Goal: Task Accomplishment & Management: Complete application form

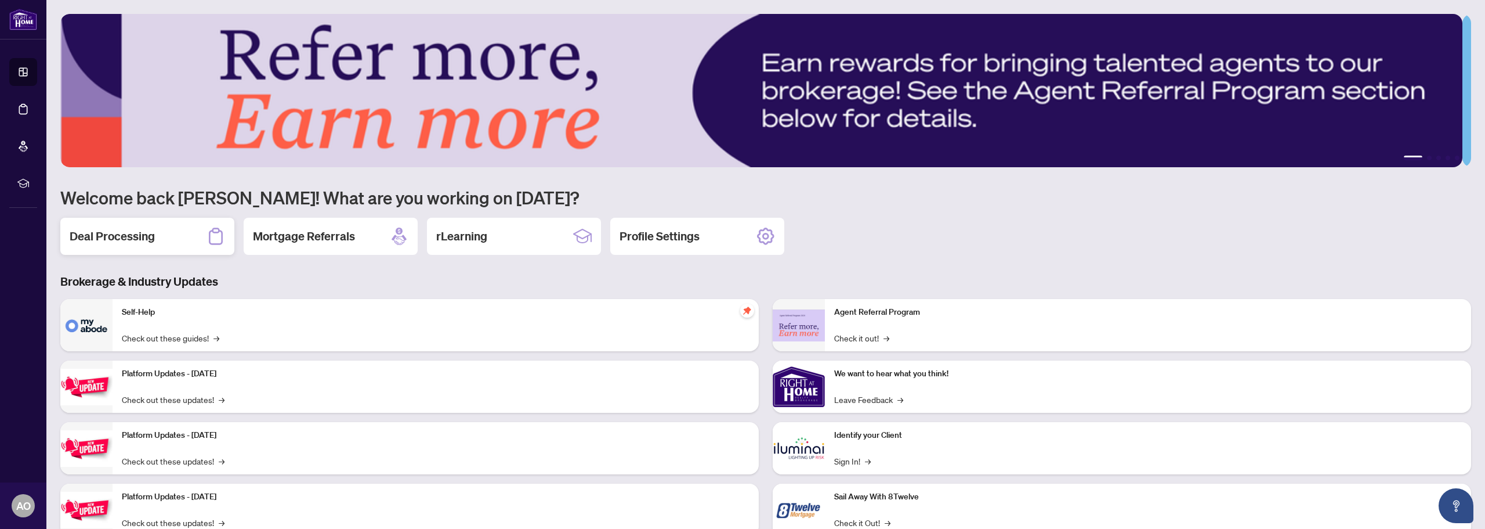
click at [122, 243] on h2 "Deal Processing" at bounding box center [112, 236] width 85 height 16
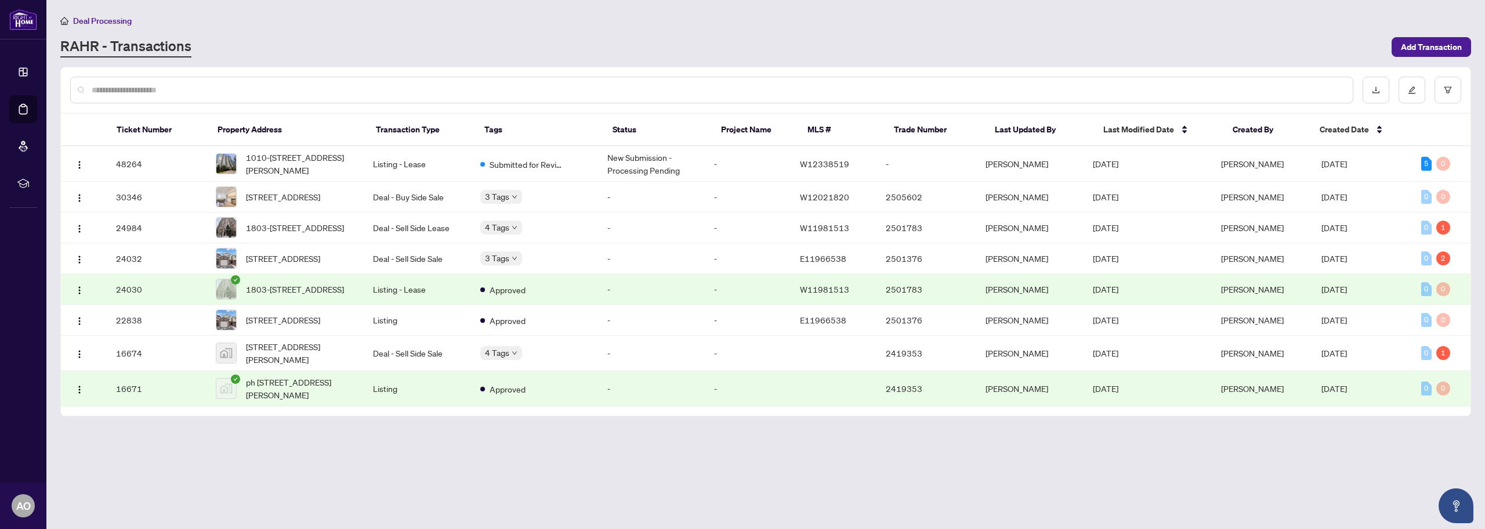
click at [263, 92] on input "text" at bounding box center [718, 90] width 1252 height 13
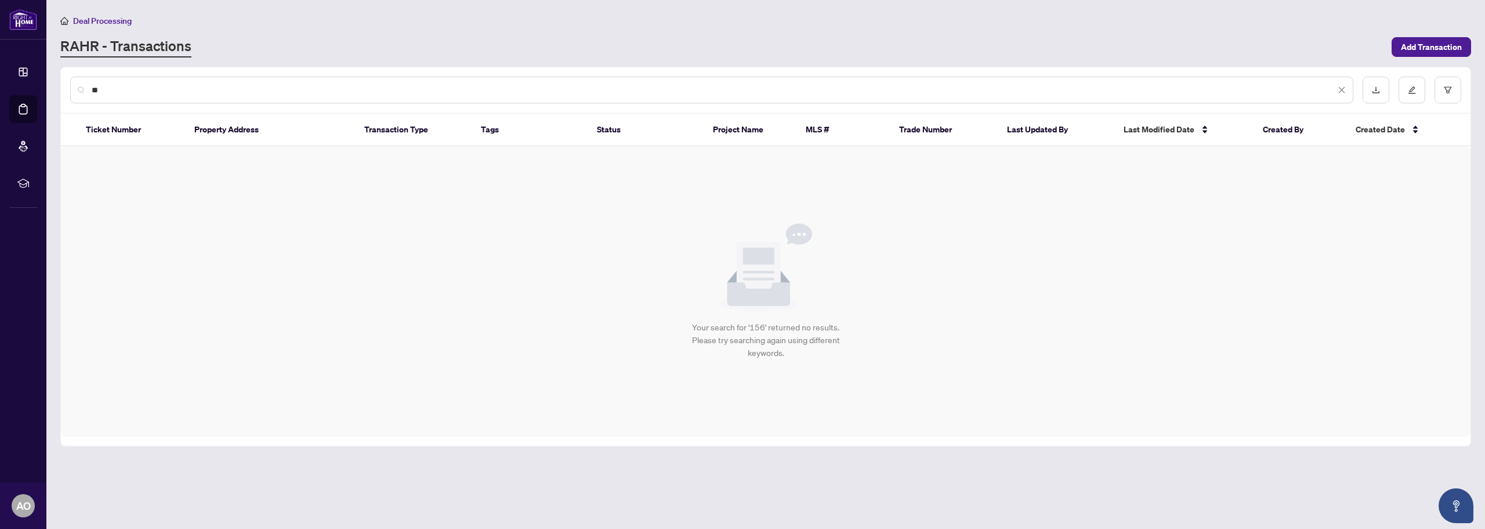
type input "*"
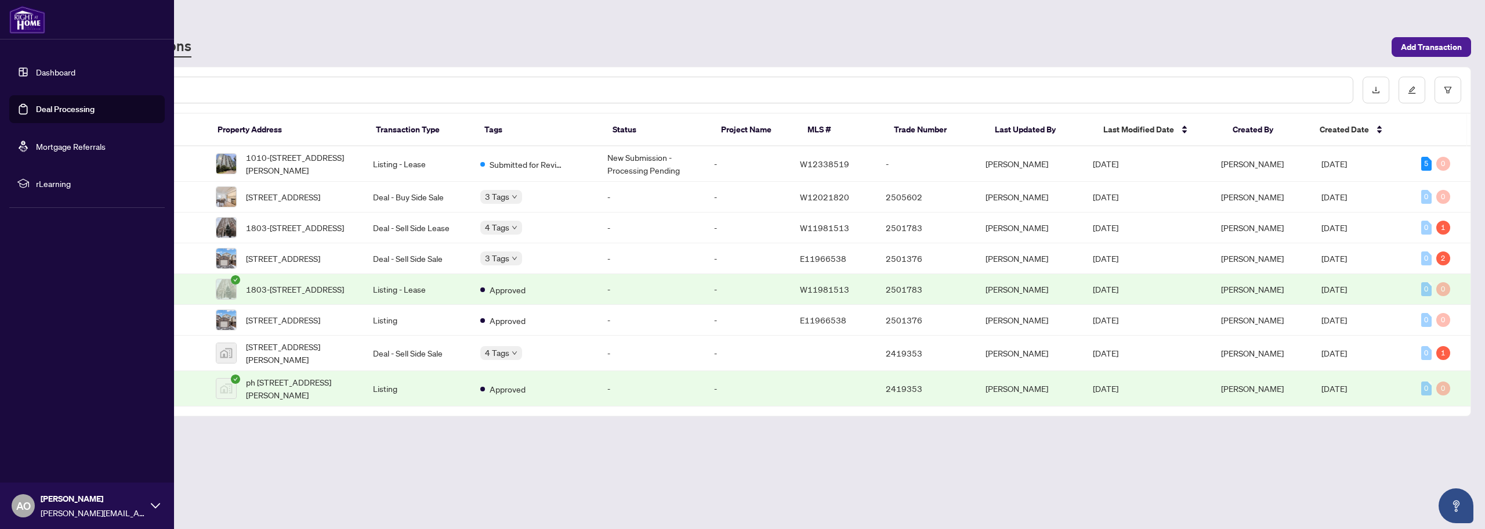
click at [46, 71] on link "Dashboard" at bounding box center [55, 72] width 39 height 10
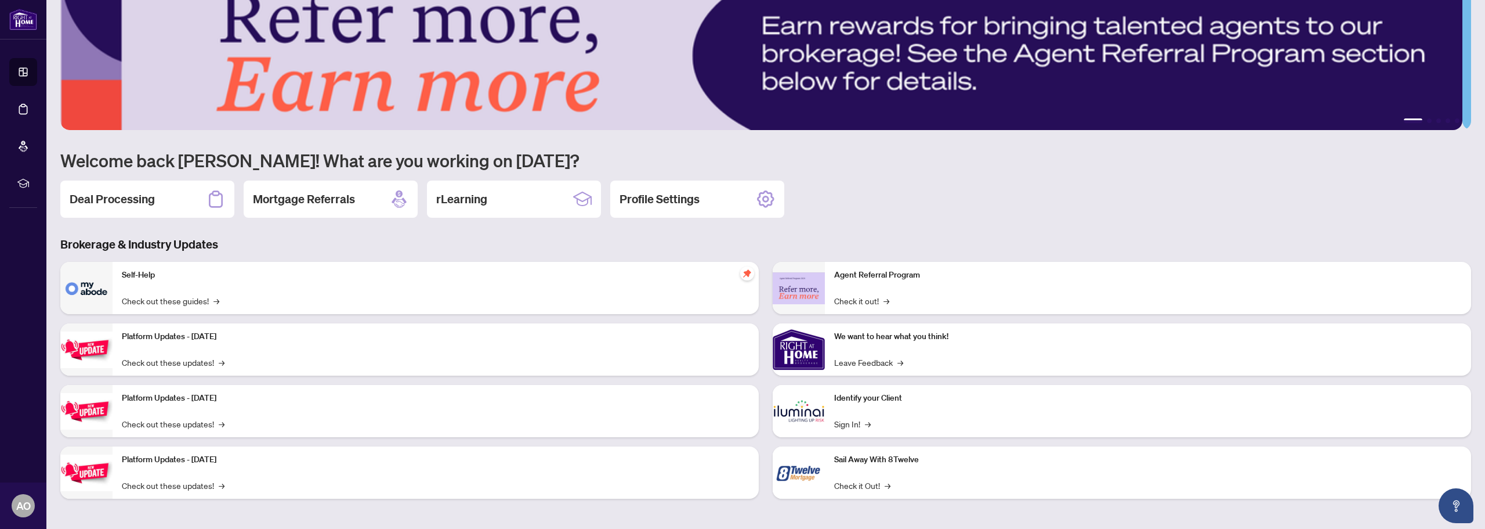
scroll to position [38, 0]
click at [121, 191] on h2 "Deal Processing" at bounding box center [112, 198] width 85 height 16
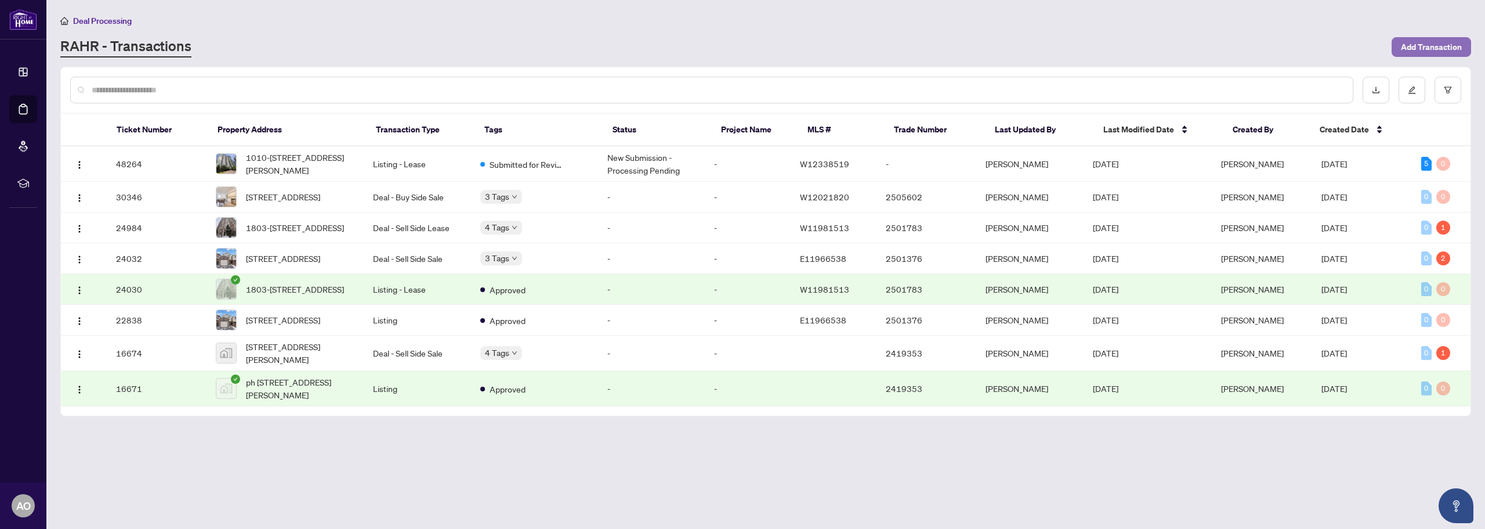
click at [1414, 43] on span "Add Transaction" at bounding box center [1431, 47] width 61 height 19
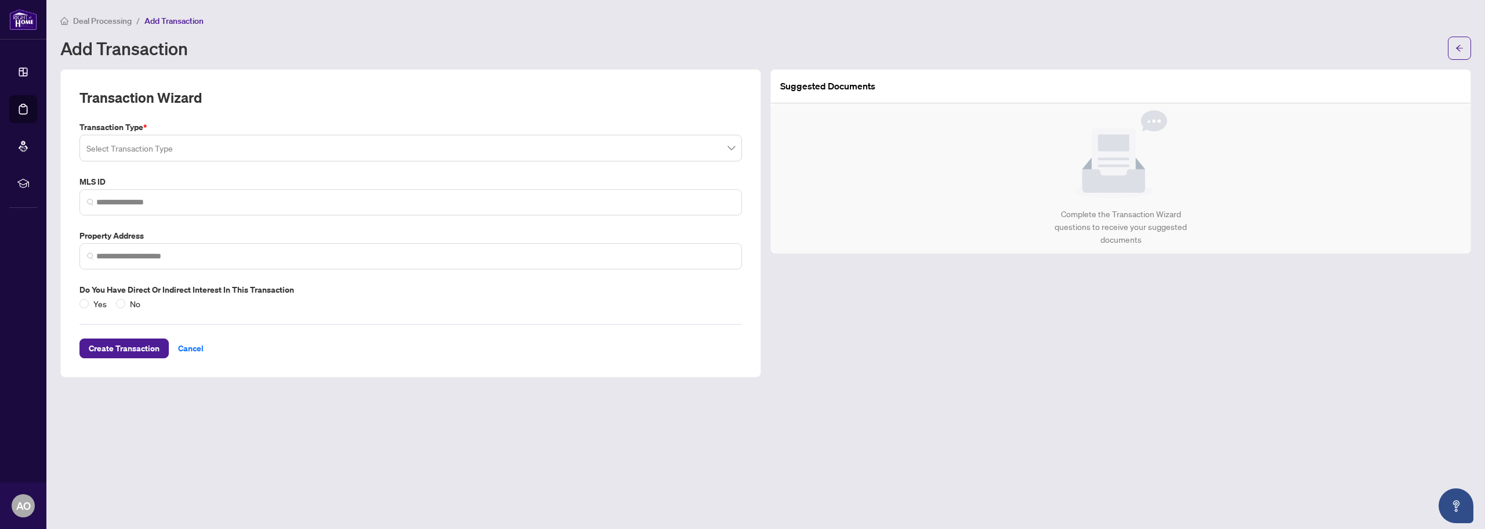
click at [185, 153] on input "search" at bounding box center [405, 150] width 638 height 26
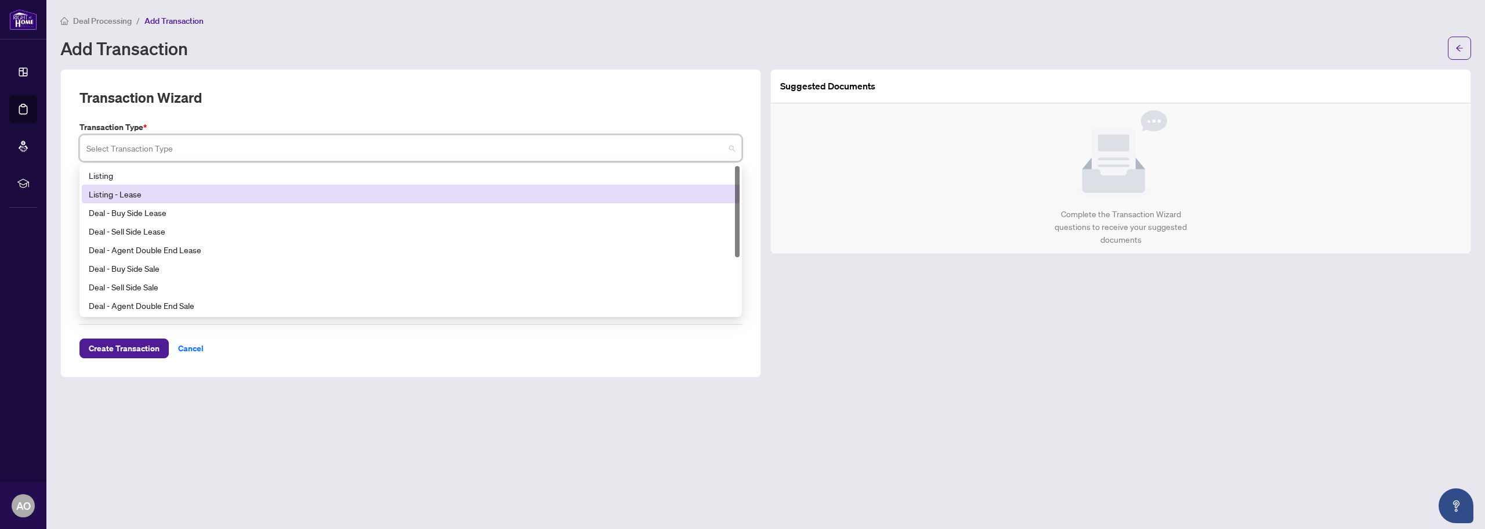
click at [193, 196] on div "Listing - Lease" at bounding box center [411, 193] width 644 height 13
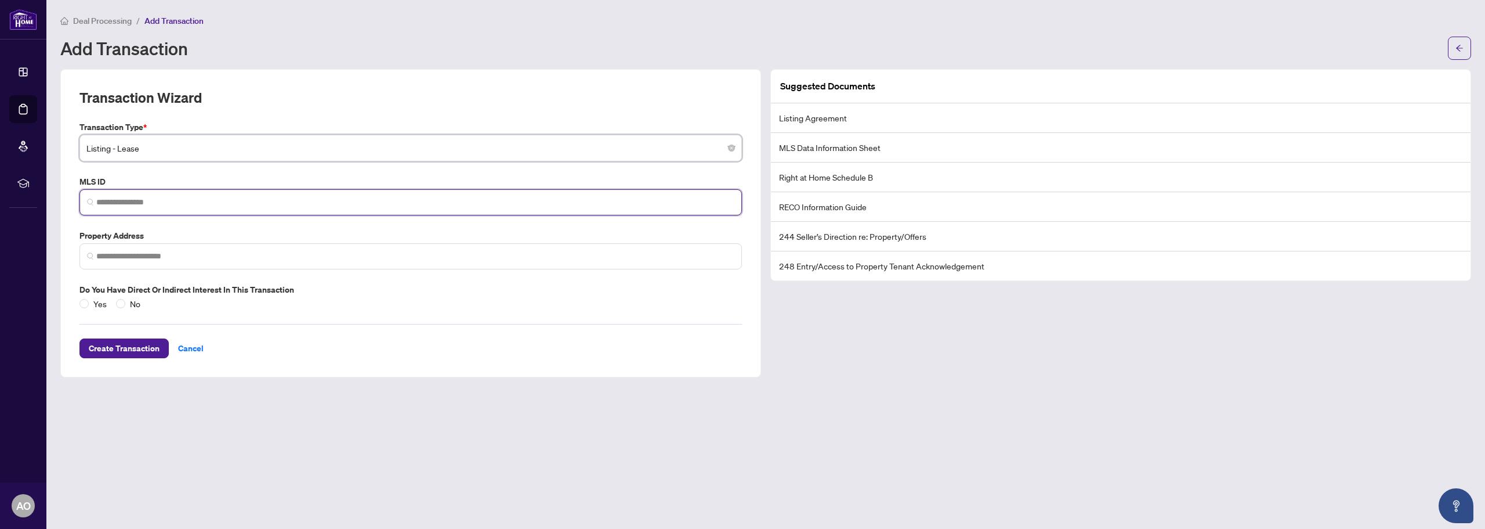
click at [188, 197] on input "search" at bounding box center [415, 202] width 638 height 12
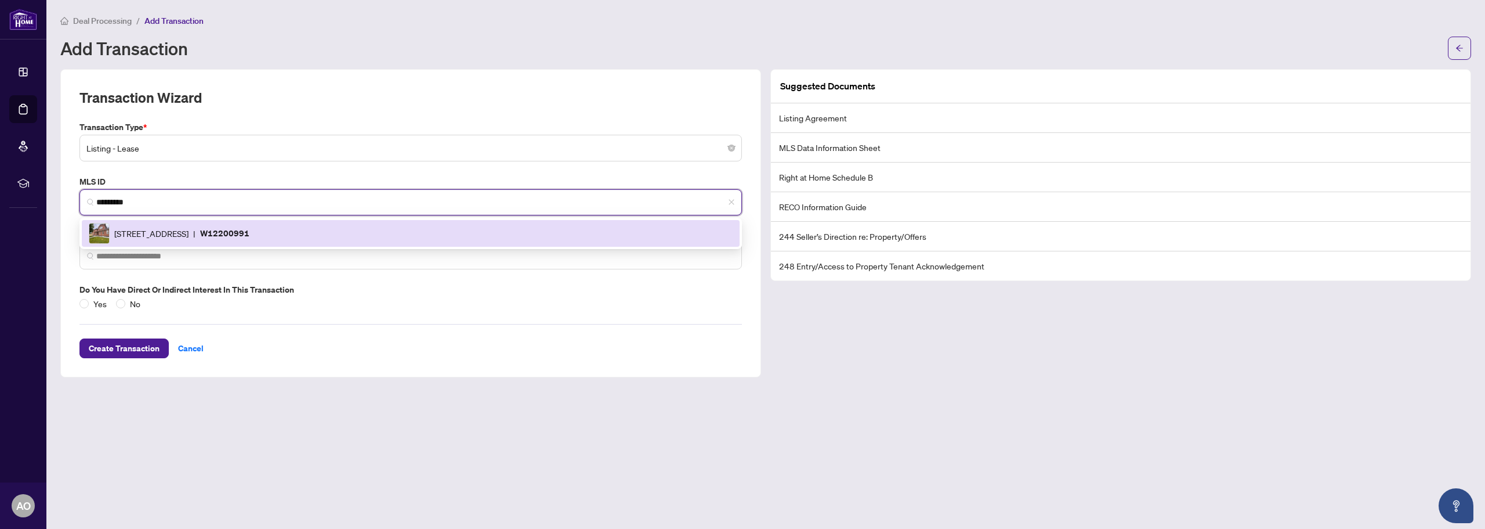
click at [198, 223] on div "156 Fairhill Ave, Brampton, Ontario L7A 2H7, Canada | W12200991" at bounding box center [411, 233] width 644 height 21
type input "*********"
type input "**********"
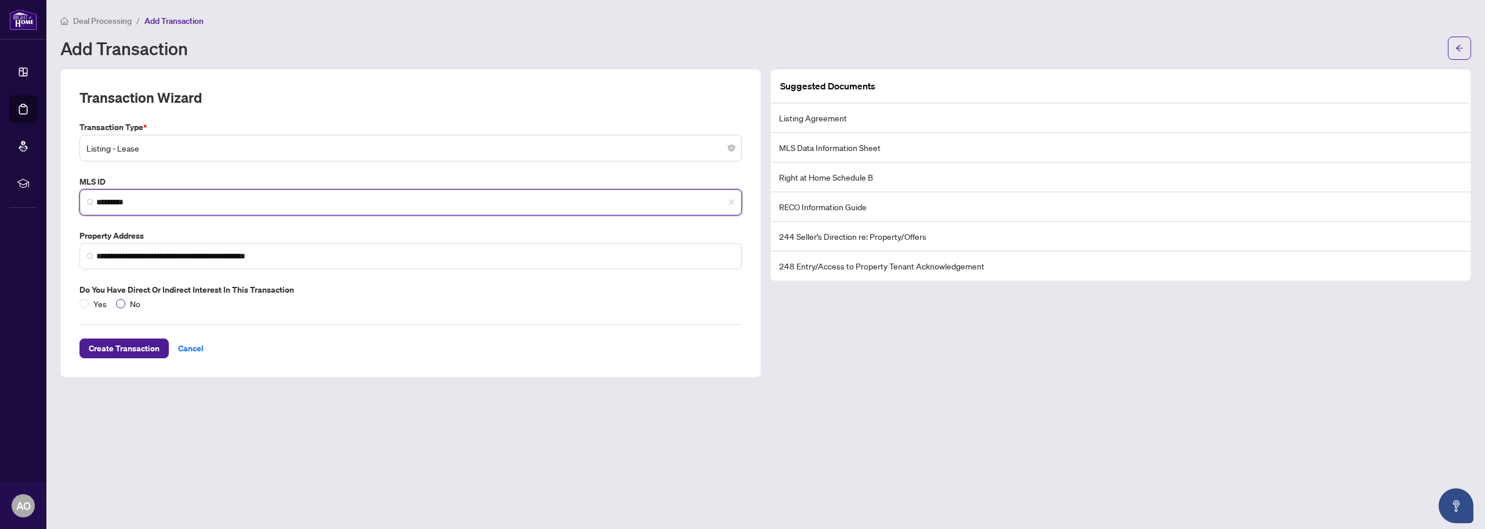
type input "*********"
click at [130, 306] on span "No" at bounding box center [135, 303] width 20 height 13
click at [133, 367] on div "**********" at bounding box center [410, 223] width 701 height 308
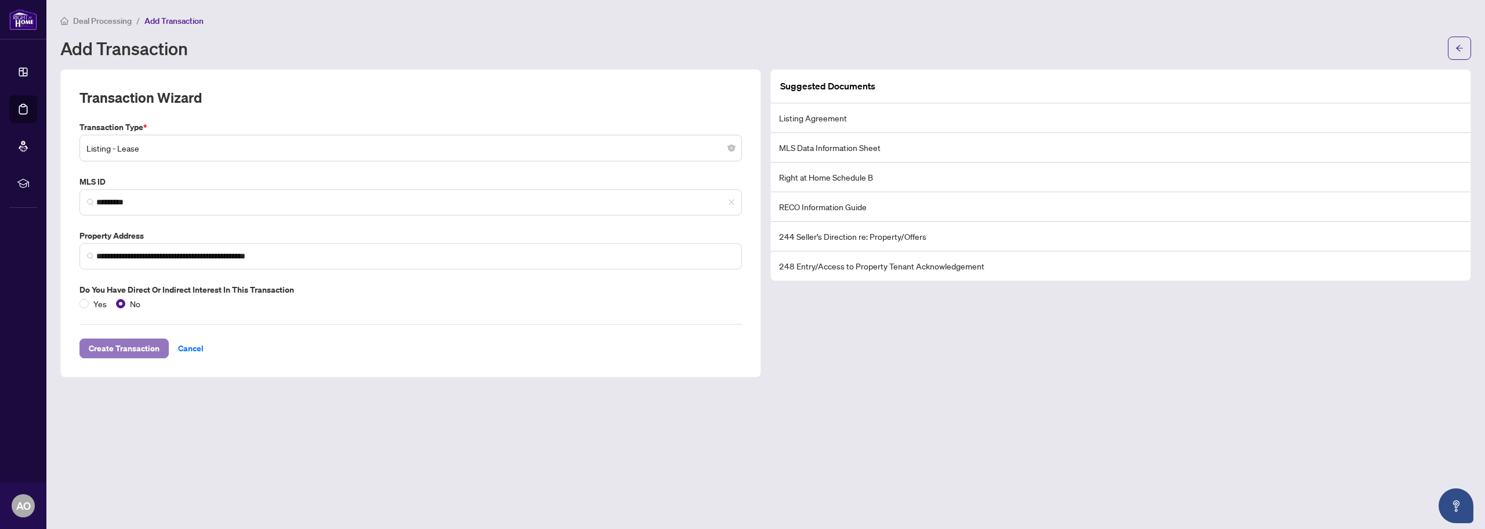
click at [135, 357] on button "Create Transaction" at bounding box center [123, 348] width 89 height 20
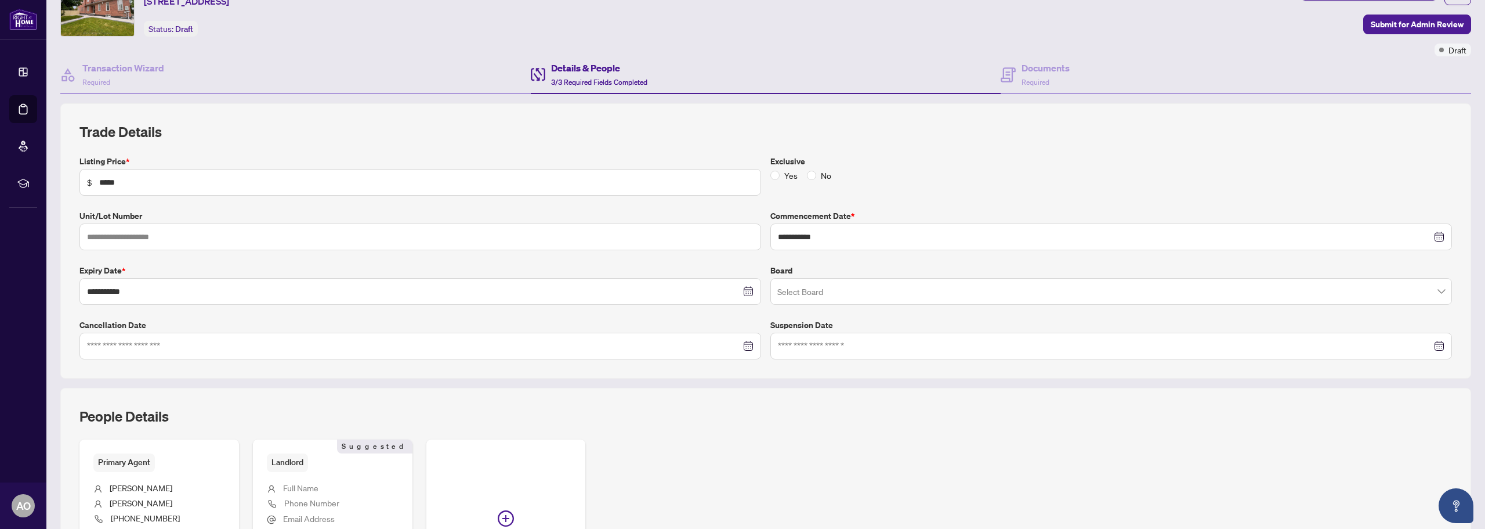
scroll to position [58, 0]
click at [491, 345] on input at bounding box center [414, 343] width 654 height 13
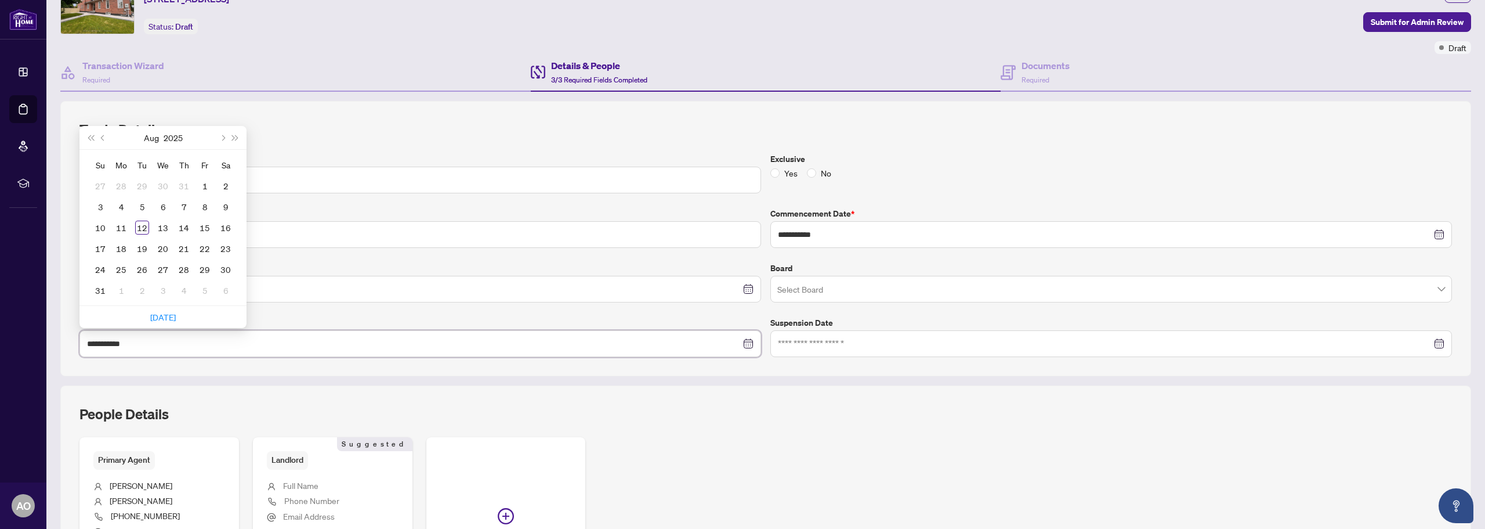
type input "**********"
click at [139, 227] on div "12" at bounding box center [142, 227] width 14 height 14
click at [684, 386] on div "People Details Primary Agent Anthony Olivera 647-206-2510 anthony@theoliveragro…" at bounding box center [765, 513] width 1411 height 256
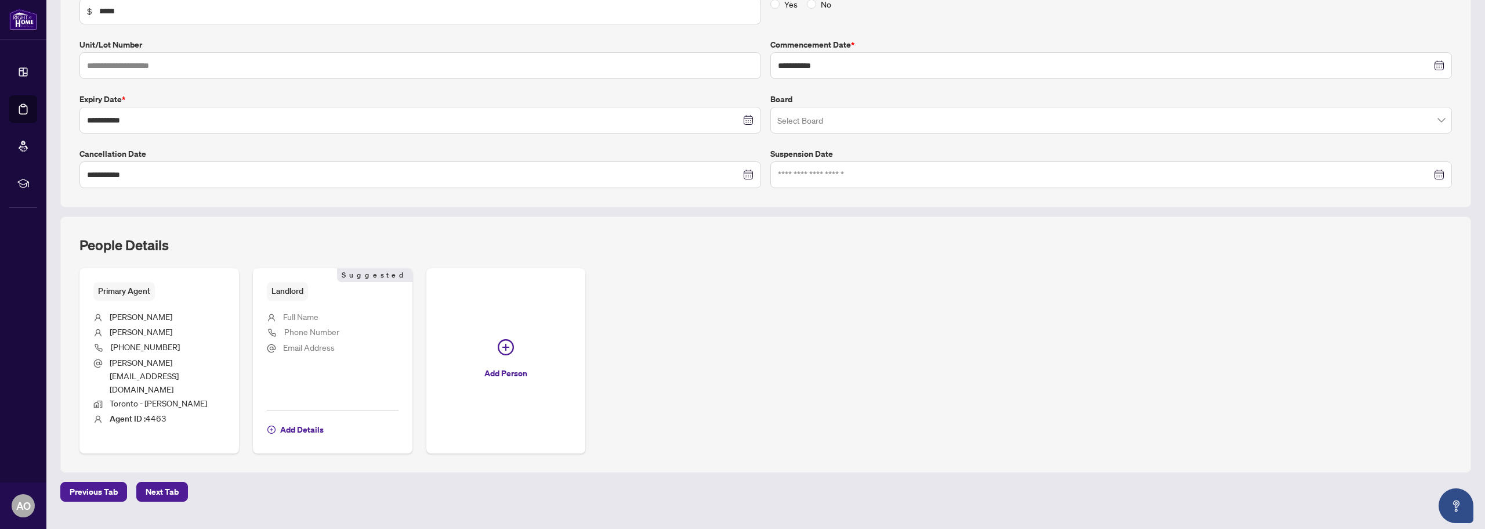
scroll to position [228, 0]
click at [160, 481] on span "Next Tab" at bounding box center [162, 490] width 33 height 19
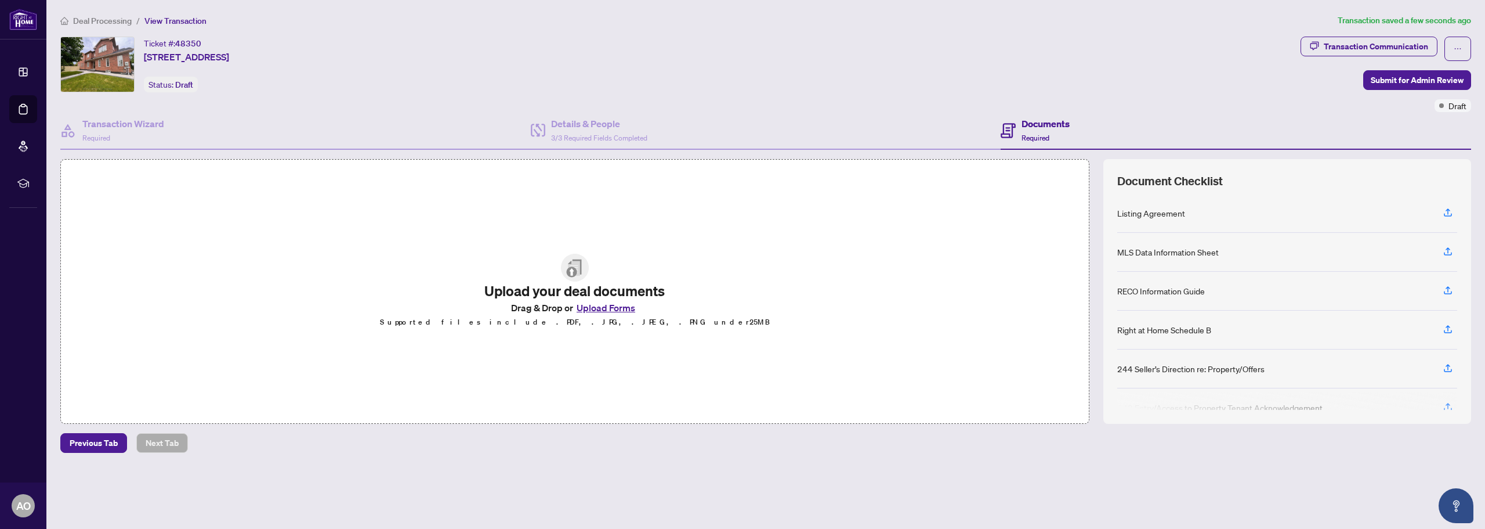
click at [602, 306] on button "Upload Forms" at bounding box center [606, 307] width 66 height 15
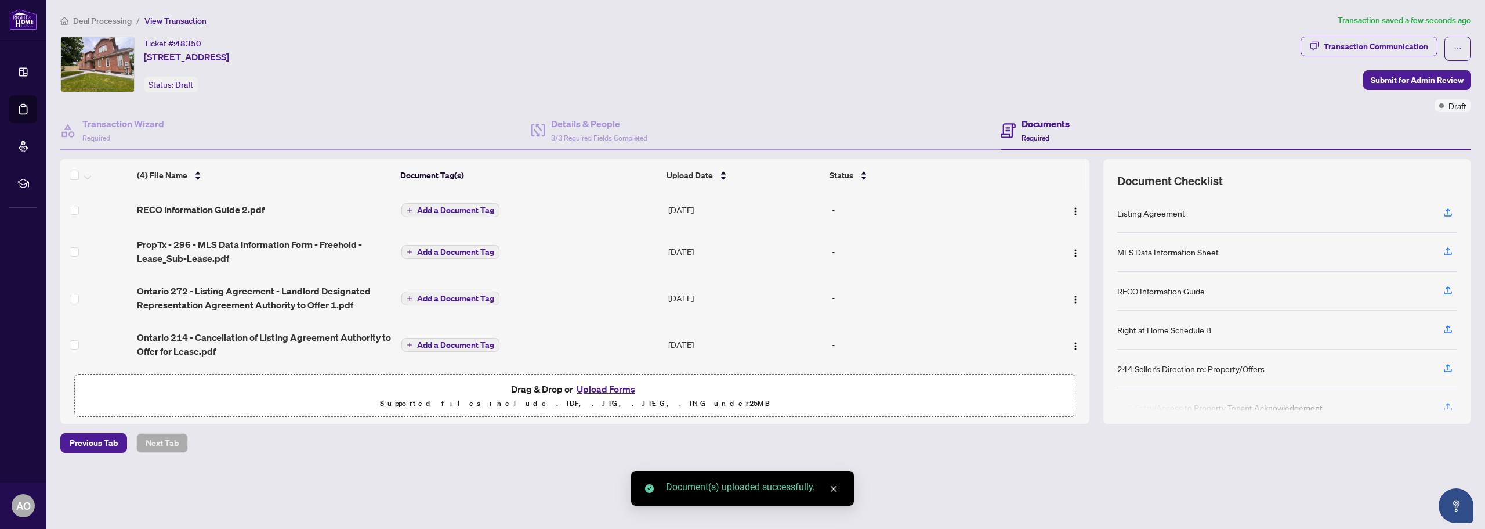
scroll to position [4, 0]
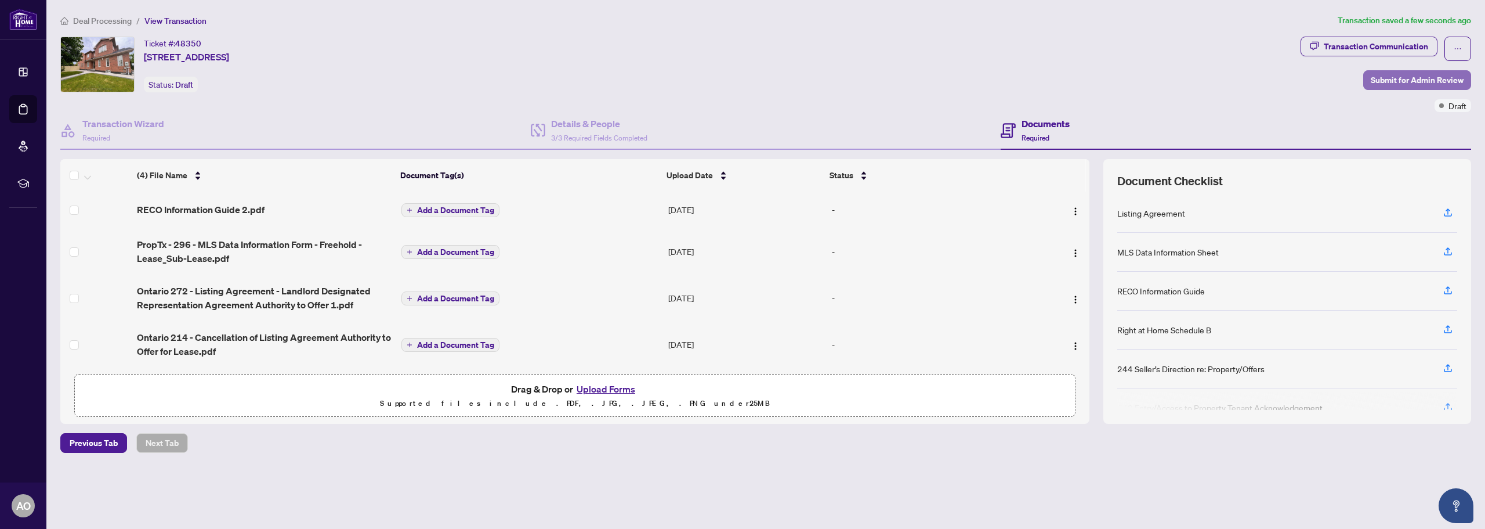
click at [1415, 78] on span "Submit for Admin Review" at bounding box center [1417, 80] width 93 height 19
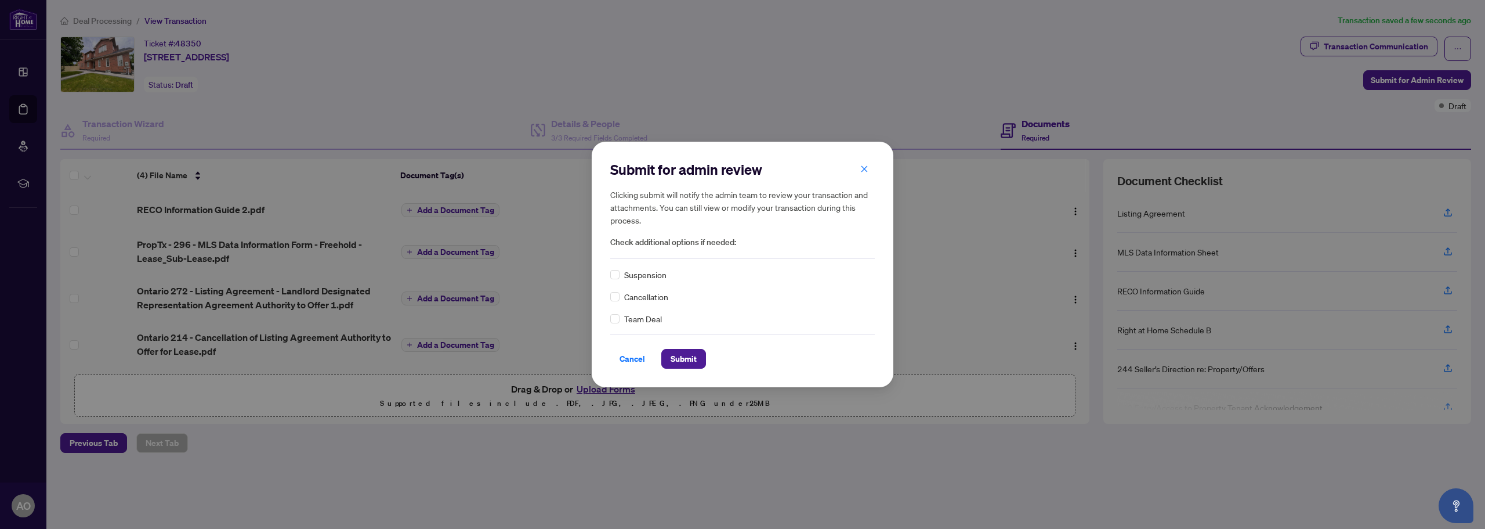
click at [659, 301] on span "Cancellation" at bounding box center [646, 296] width 44 height 13
click at [678, 356] on span "Submit" at bounding box center [684, 358] width 26 height 19
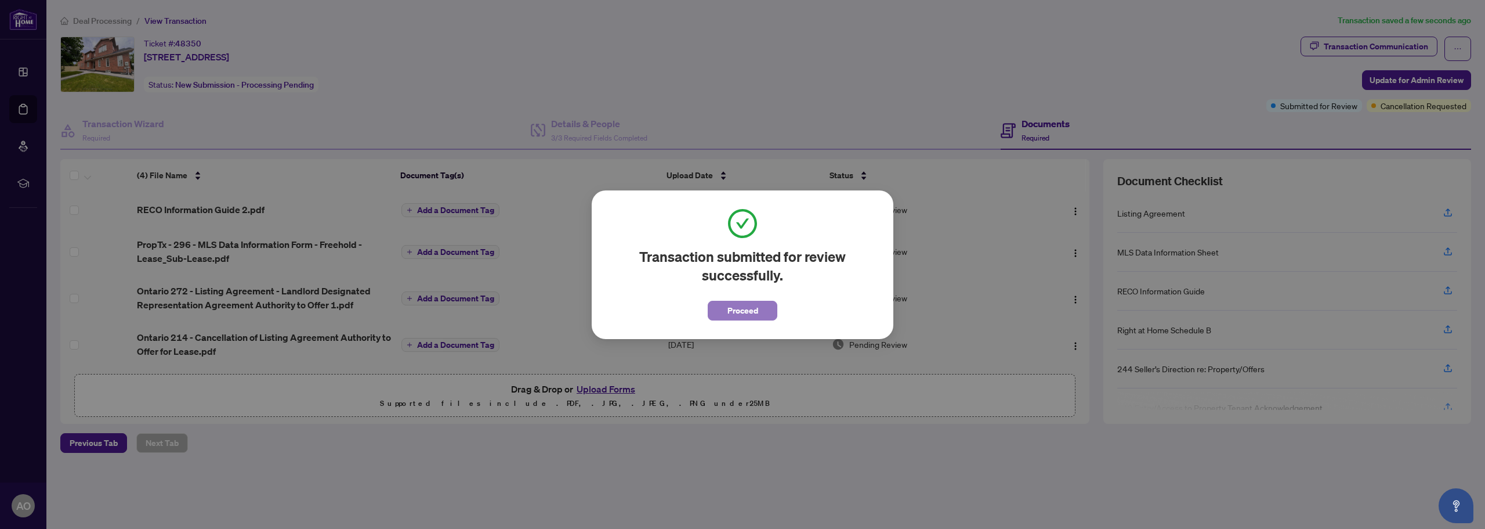
click at [760, 314] on button "Proceed" at bounding box center [743, 311] width 70 height 20
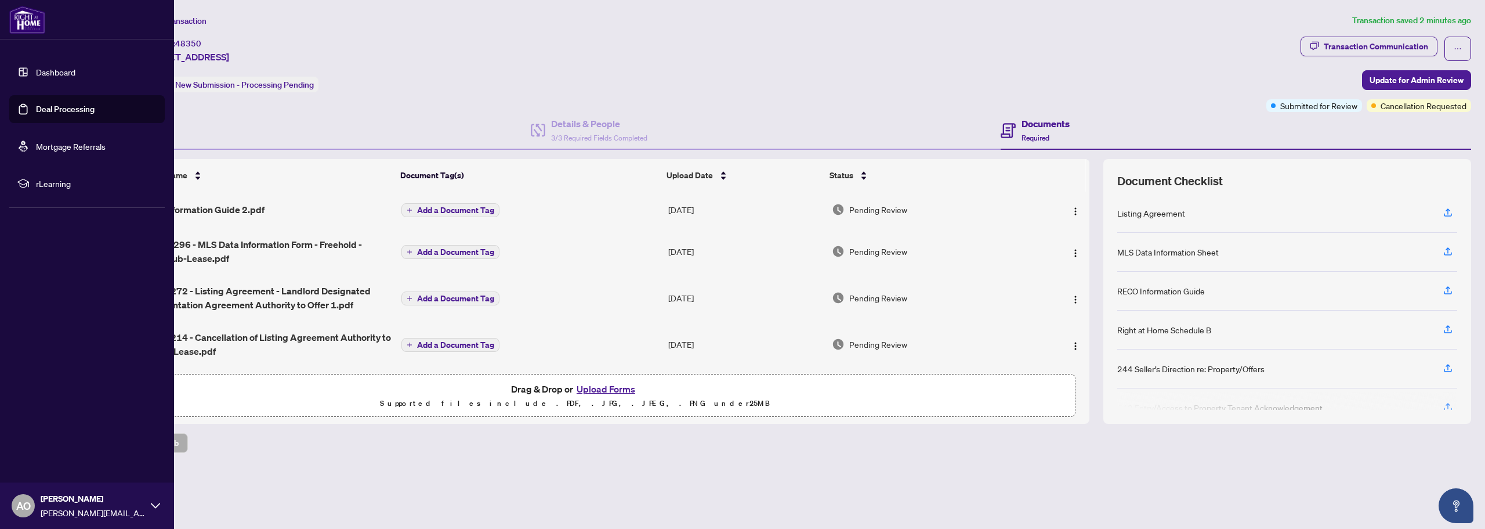
click at [64, 70] on link "Dashboard" at bounding box center [55, 72] width 39 height 10
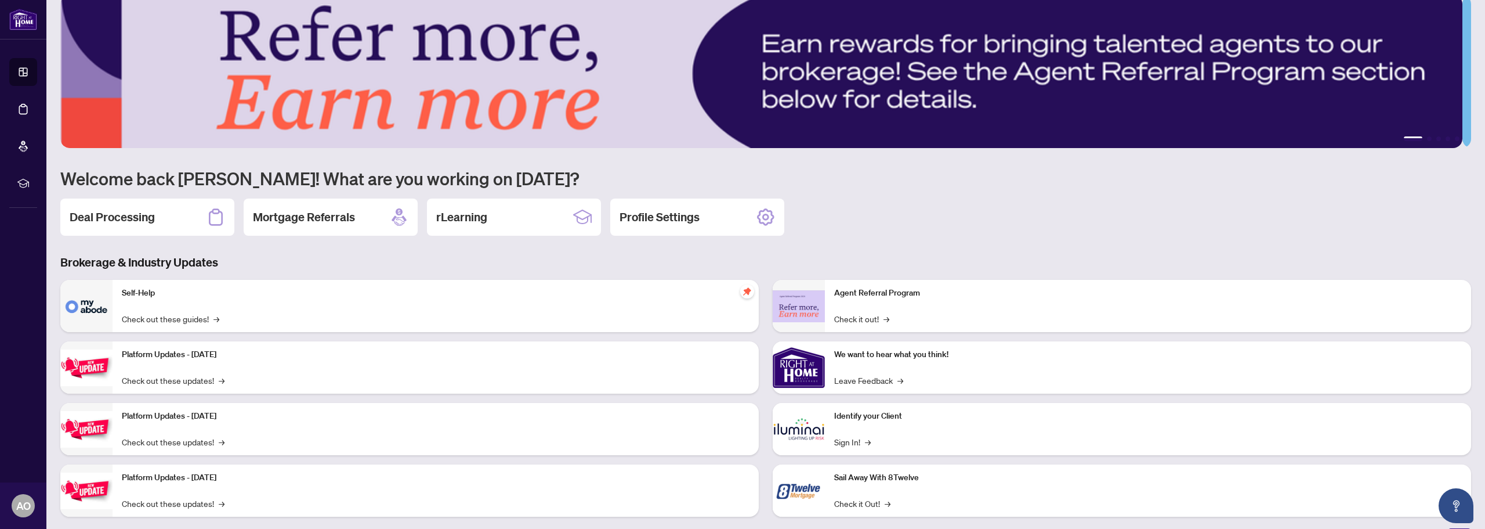
scroll to position [38, 0]
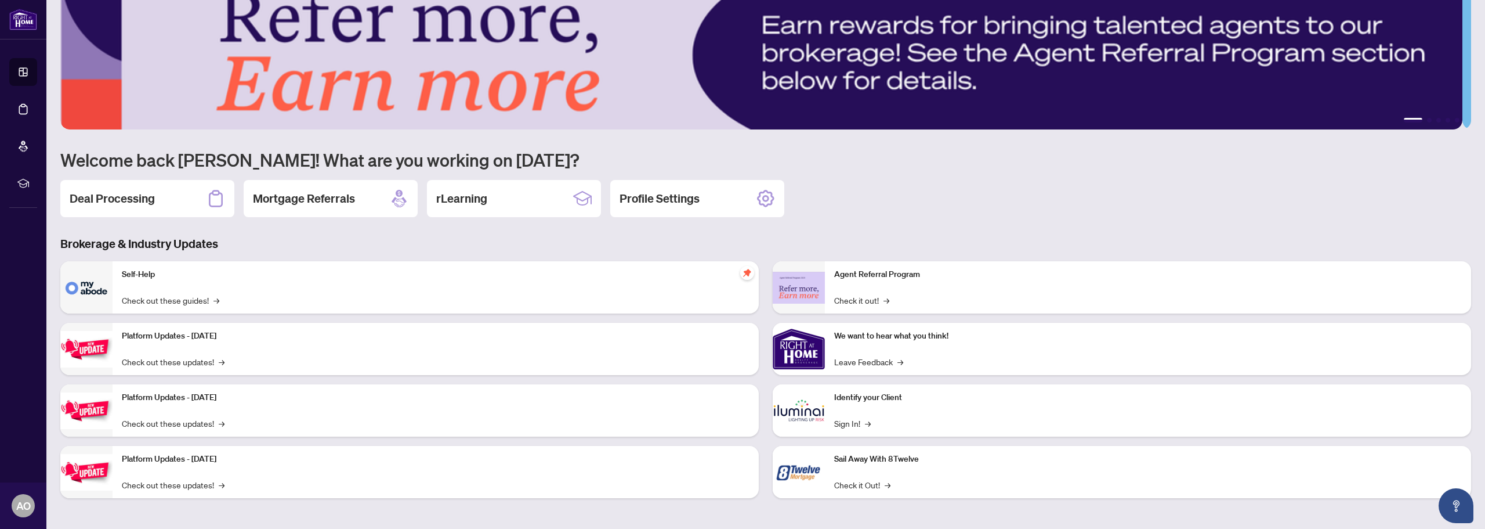
click at [642, 198] on h2 "Profile Settings" at bounding box center [660, 198] width 80 height 16
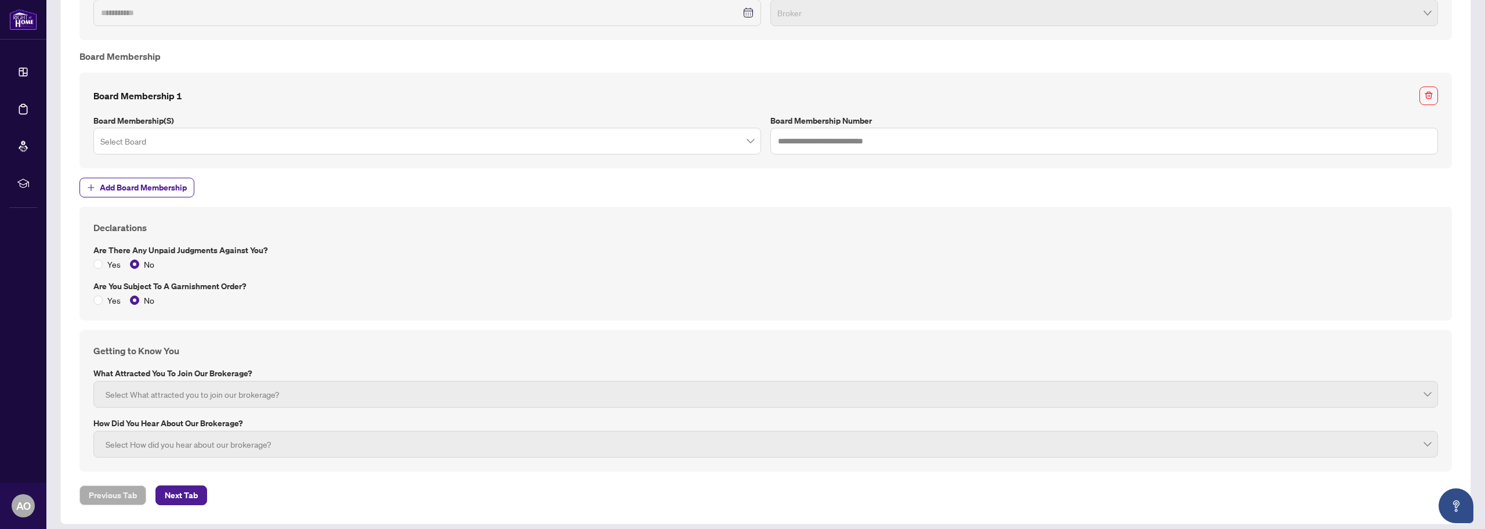
scroll to position [1234, 0]
